Goal: Task Accomplishment & Management: Complete application form

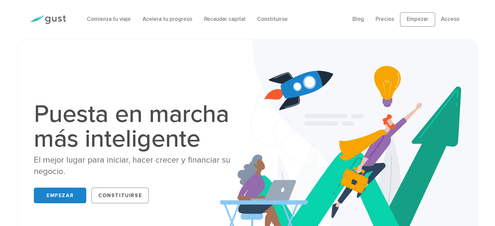
click at [229, 23] on li "Recaudar capital" at bounding box center [224, 19] width 41 height 8
click at [228, 13] on div "Comienza tu viaje Acelera tu progreso Recaudar capital [GEOGRAPHIC_DATA]se" at bounding box center [214, 19] width 265 height 21
click at [225, 21] on font "Recaudar capital" at bounding box center [224, 19] width 41 height 7
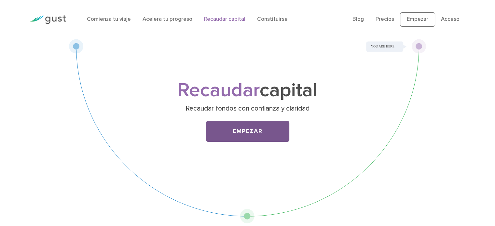
click at [265, 125] on link "Empezar" at bounding box center [247, 131] width 83 height 21
